Goal: Obtain resource: Obtain resource

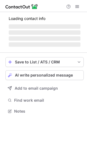
scroll to position [106, 87]
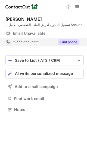
click at [71, 44] on button "Find phone" at bounding box center [69, 41] width 22 height 5
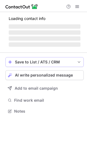
scroll to position [106, 87]
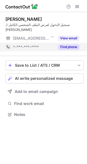
click at [70, 44] on button "Find phone" at bounding box center [69, 46] width 22 height 5
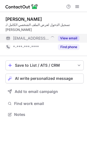
scroll to position [106, 87]
click at [64, 35] on button "View email" at bounding box center [69, 37] width 22 height 5
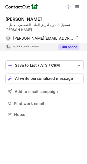
click at [66, 44] on button "Find phone" at bounding box center [69, 46] width 22 height 5
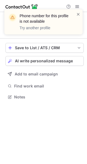
scroll to position [88, 87]
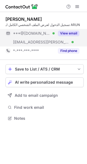
scroll to position [114, 87]
drag, startPoint x: 68, startPoint y: 34, endPoint x: 71, endPoint y: 40, distance: 6.8
click at [68, 34] on button "View email" at bounding box center [69, 33] width 22 height 5
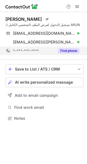
click at [75, 52] on button "Find phone" at bounding box center [69, 50] width 22 height 5
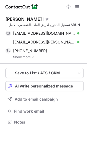
scroll to position [118, 87]
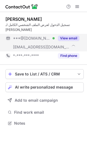
scroll to position [114, 87]
click at [71, 35] on button "View email" at bounding box center [69, 37] width 22 height 5
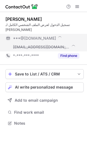
scroll to position [123, 87]
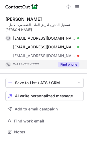
click at [71, 62] on button "Find phone" at bounding box center [69, 64] width 22 height 5
